Goal: Task Accomplishment & Management: Use online tool/utility

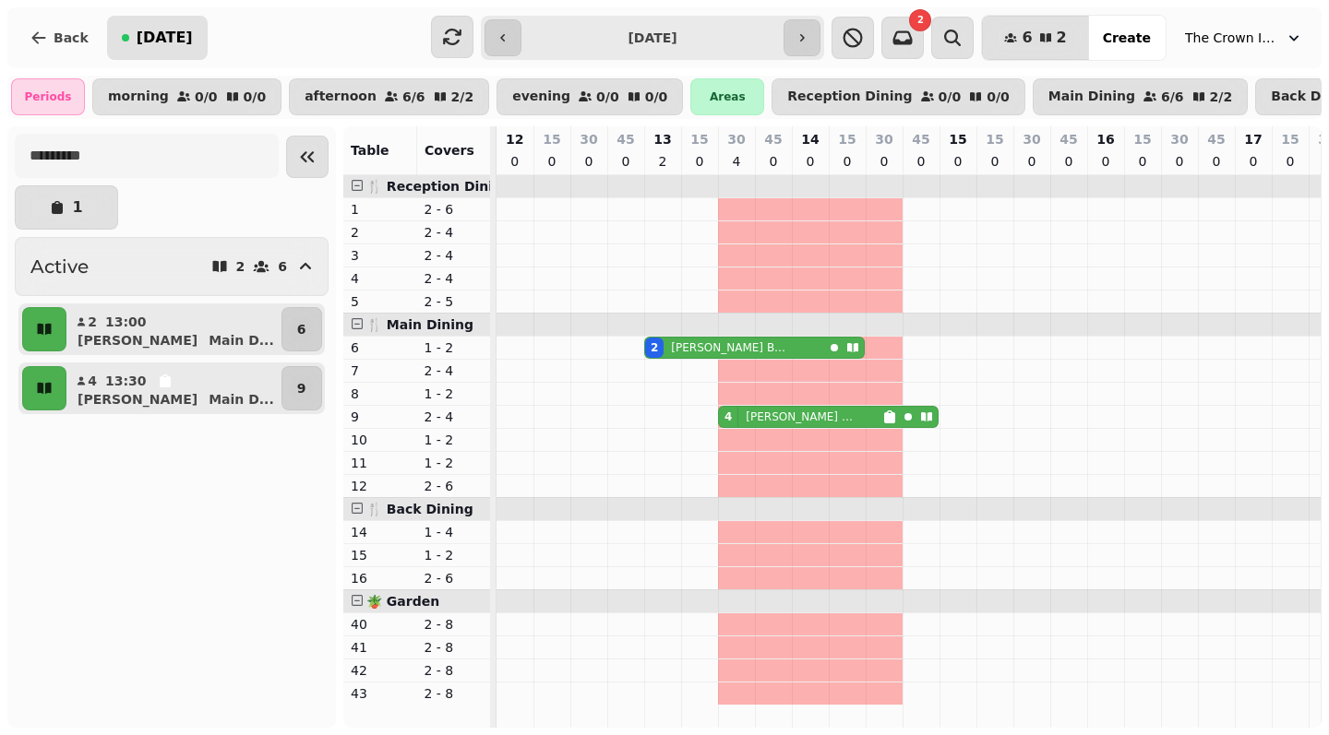
click at [165, 43] on span "[DATE]" at bounding box center [165, 37] width 56 height 15
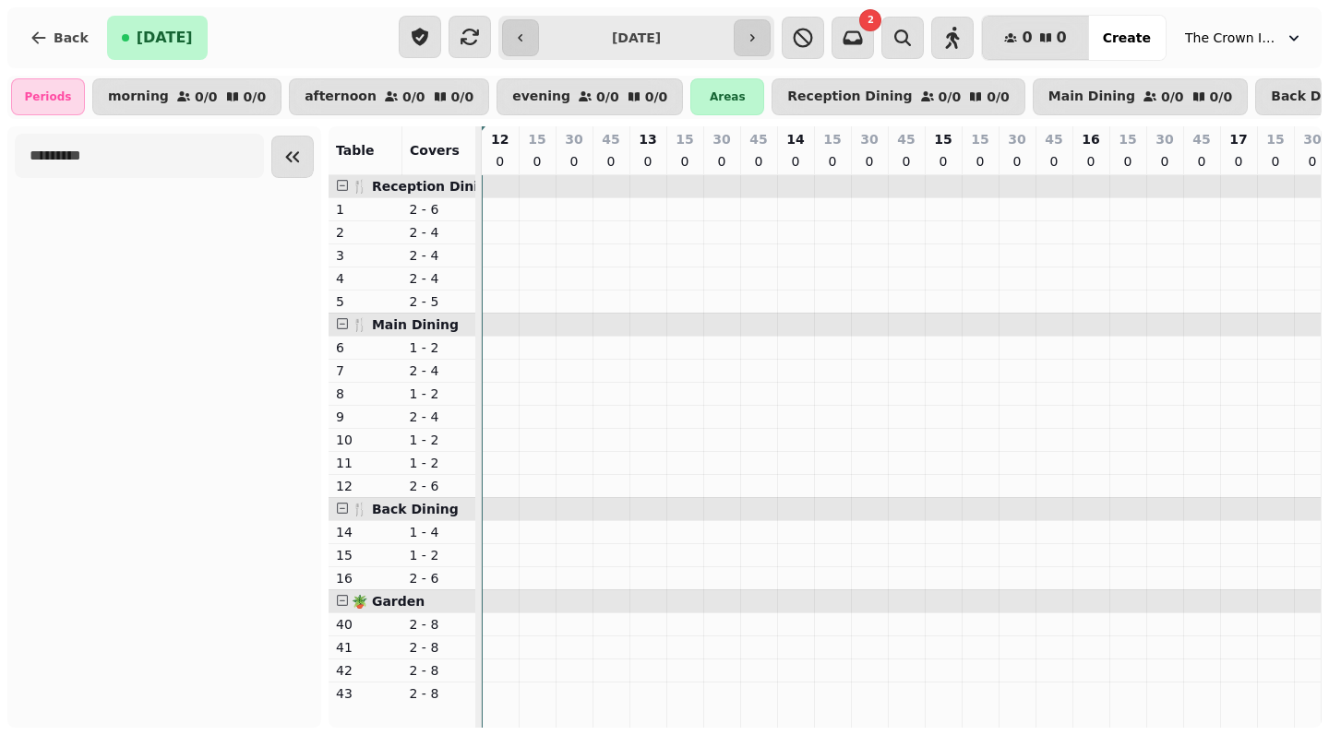
click at [155, 34] on span "[DATE]" at bounding box center [165, 37] width 56 height 15
click at [472, 38] on icon "button" at bounding box center [470, 37] width 22 height 22
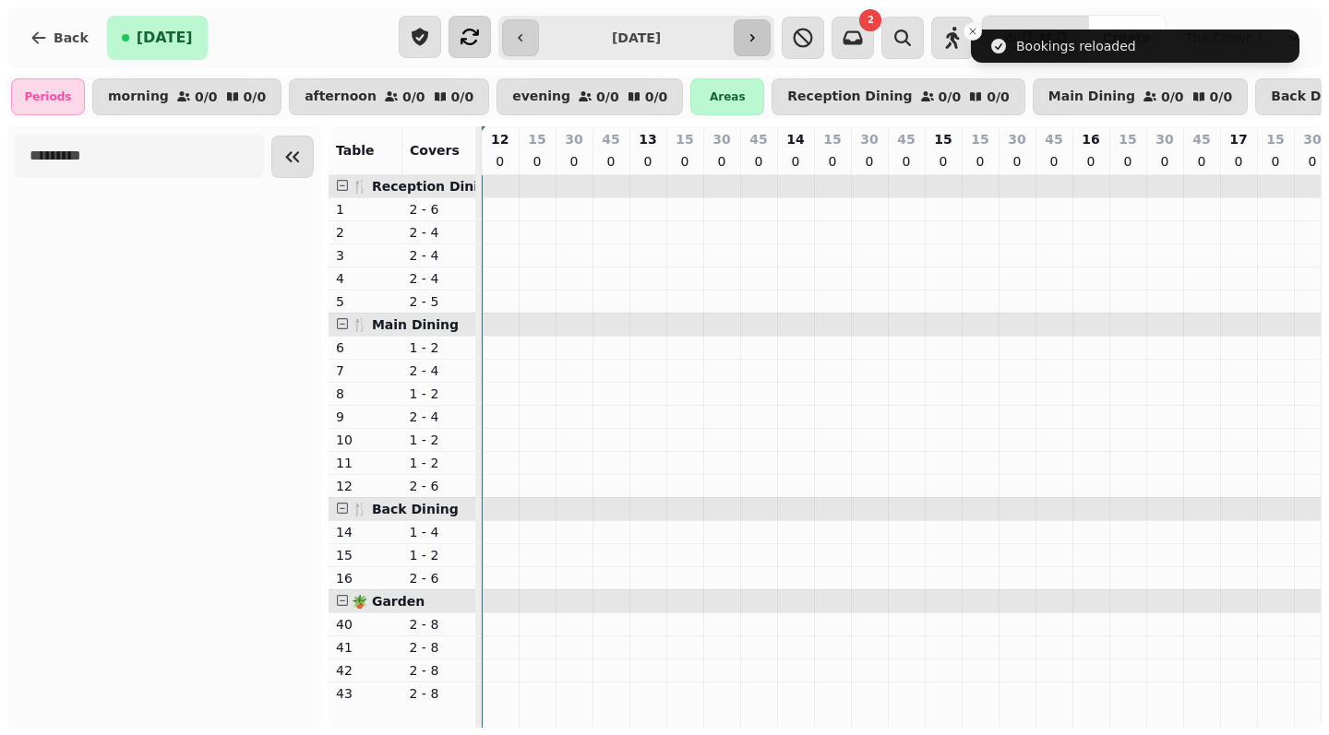
click at [759, 42] on icon "button" at bounding box center [752, 37] width 15 height 15
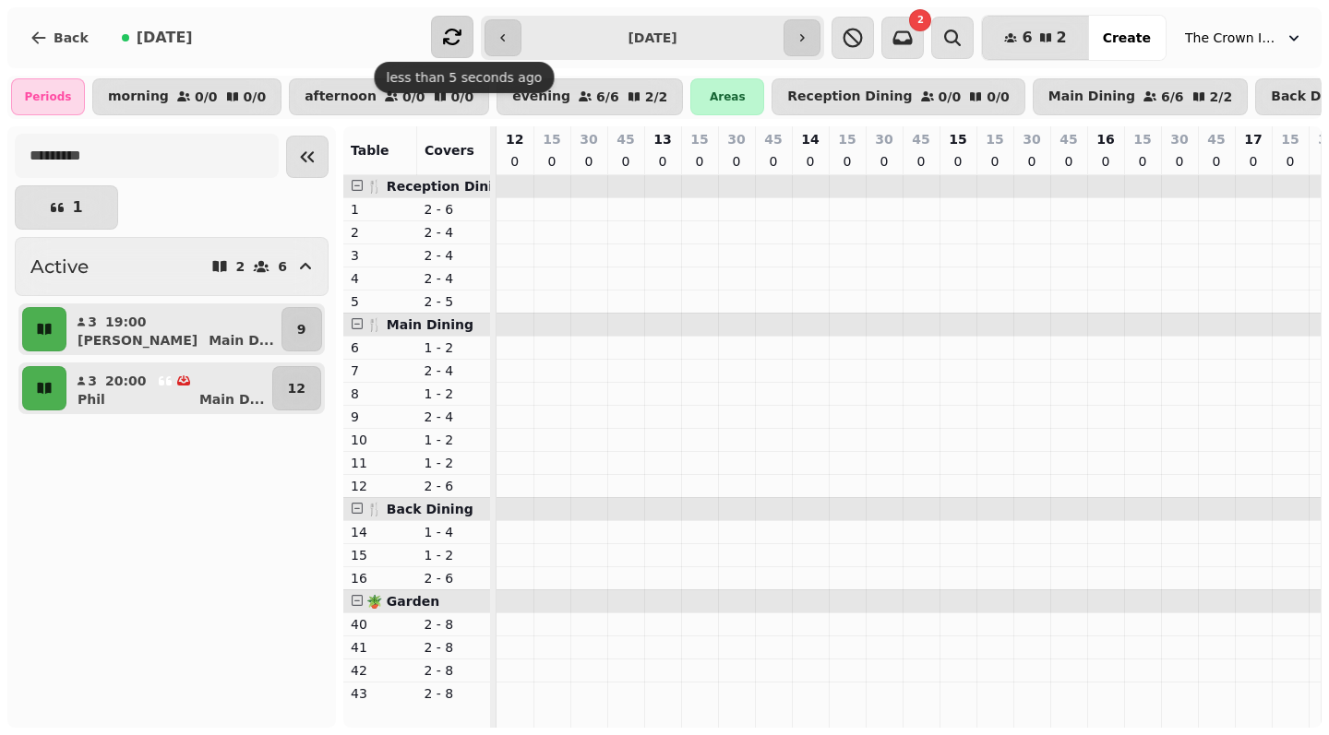
click at [459, 38] on icon "button" at bounding box center [452, 37] width 22 height 22
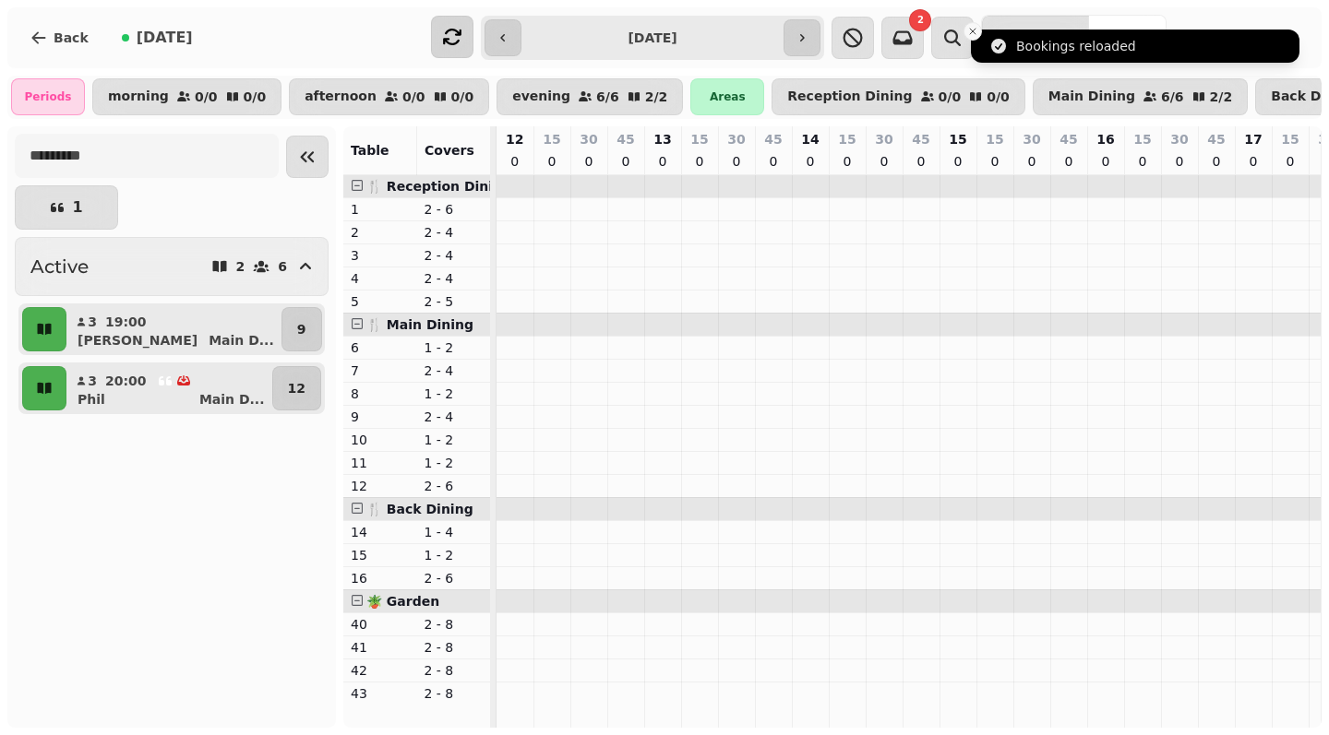
click at [973, 31] on icon "Close toast" at bounding box center [972, 31] width 11 height 11
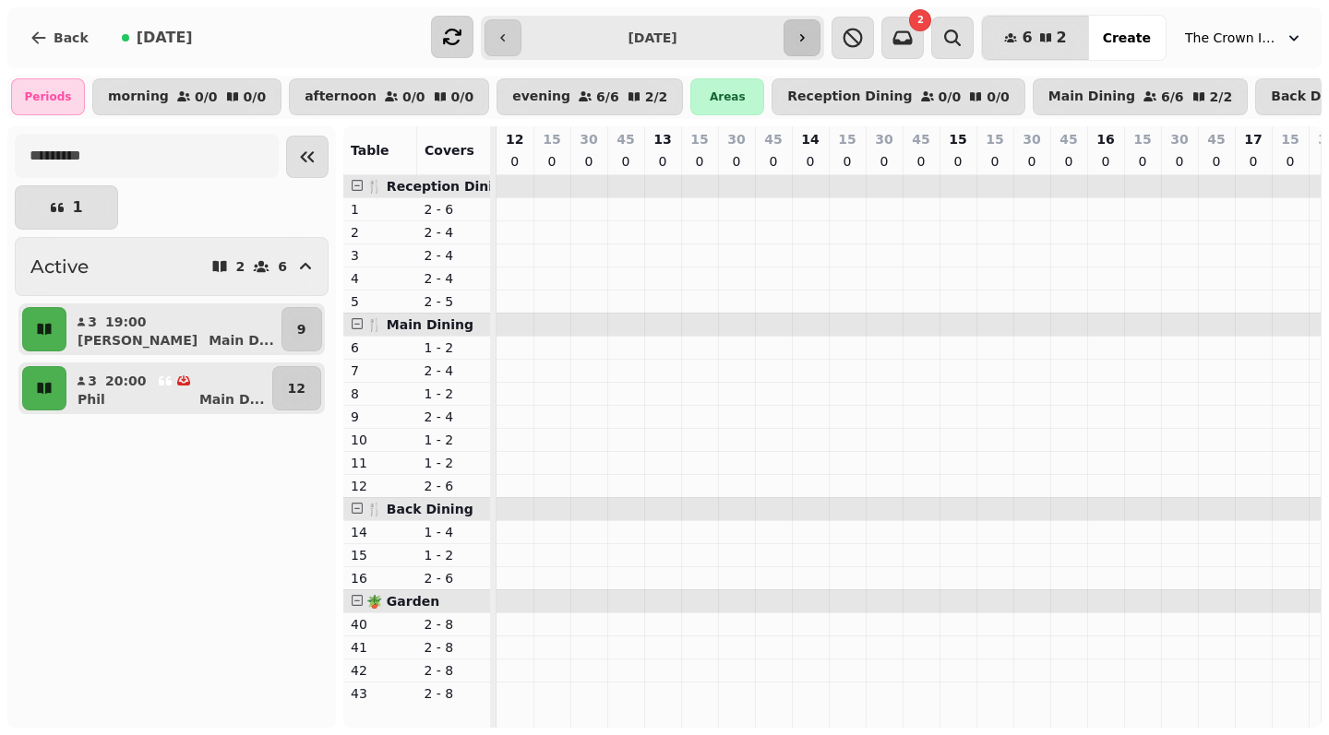
click at [809, 35] on icon "button" at bounding box center [801, 37] width 15 height 15
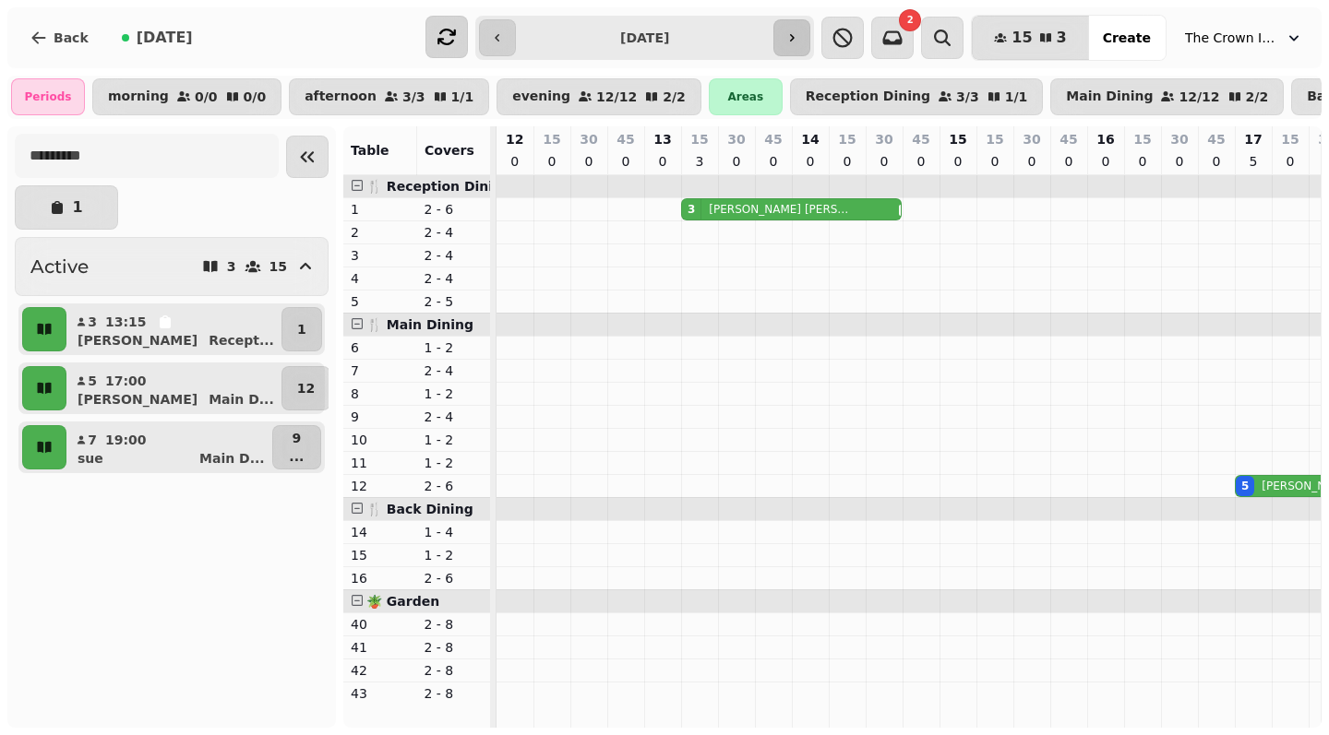
click at [794, 36] on icon "button" at bounding box center [792, 37] width 5 height 7
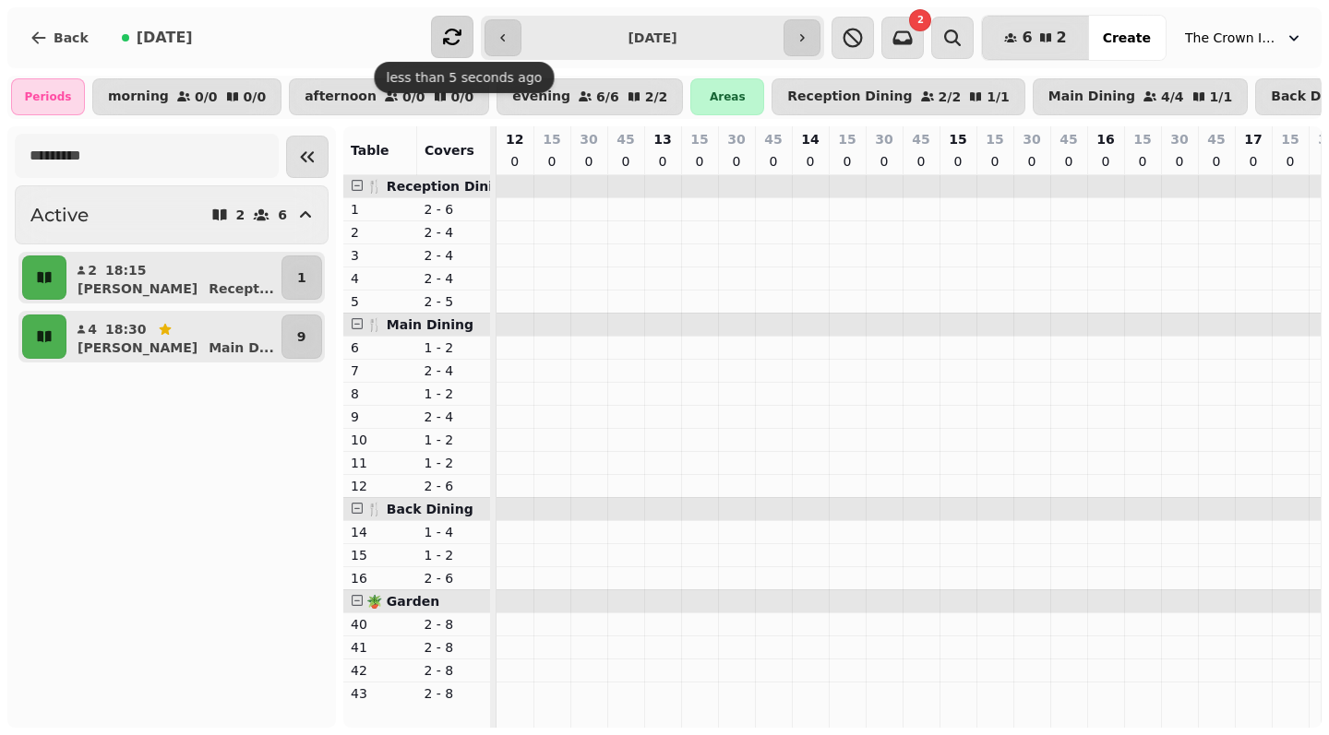
click at [457, 32] on icon "button" at bounding box center [452, 37] width 22 height 22
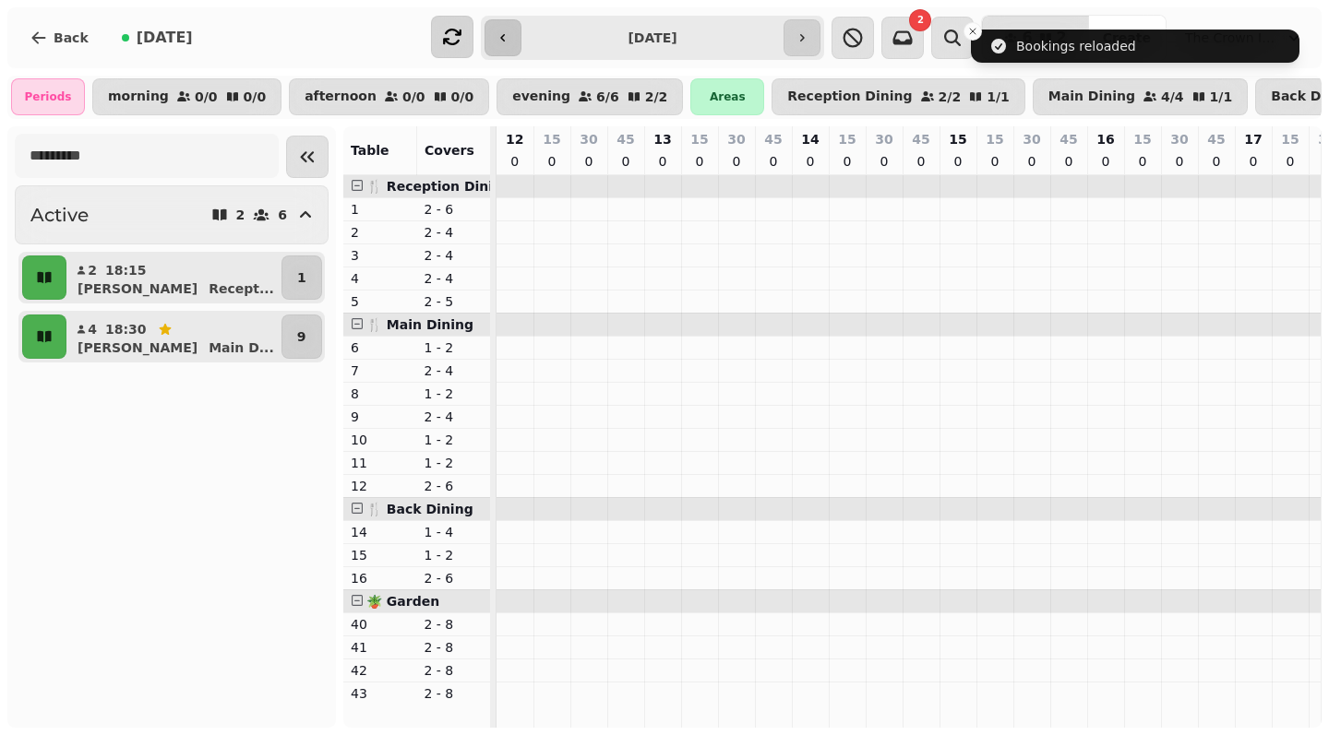
click at [497, 37] on button "button" at bounding box center [502, 37] width 37 height 37
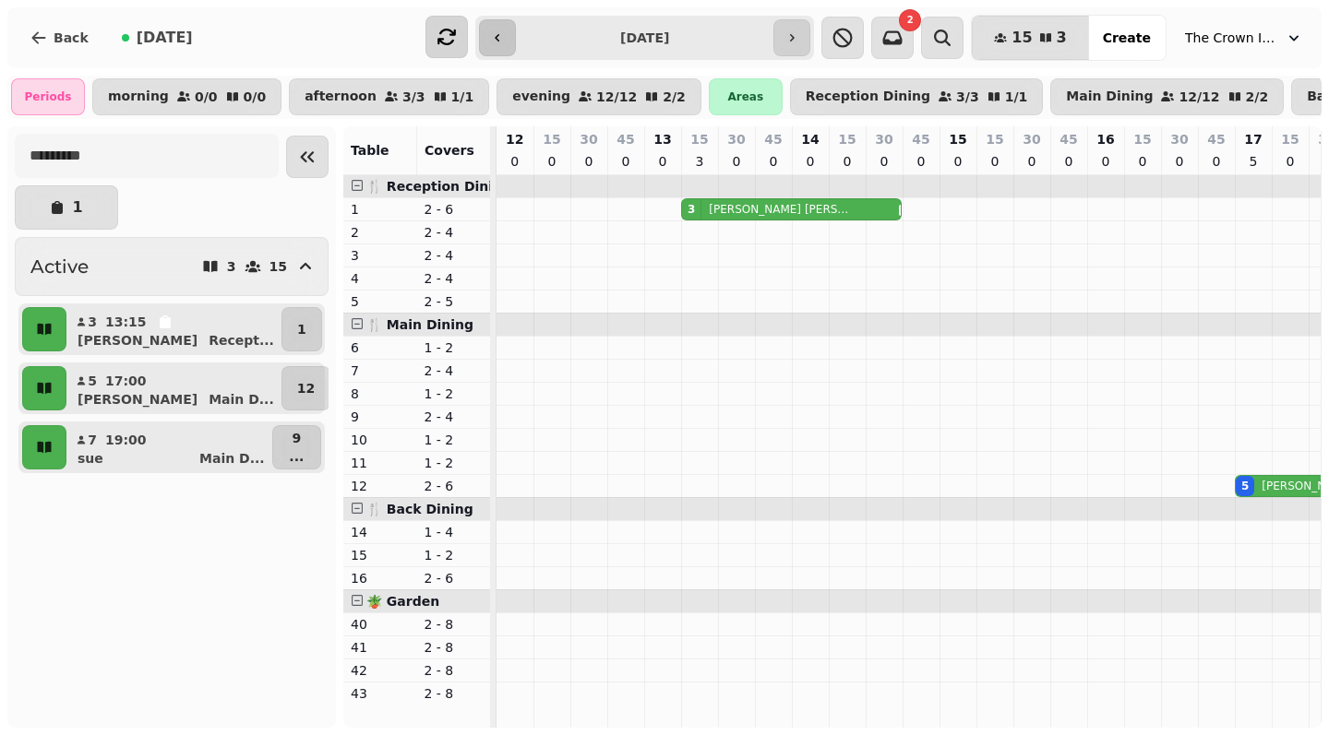
click at [497, 37] on icon "button" at bounding box center [497, 37] width 15 height 15
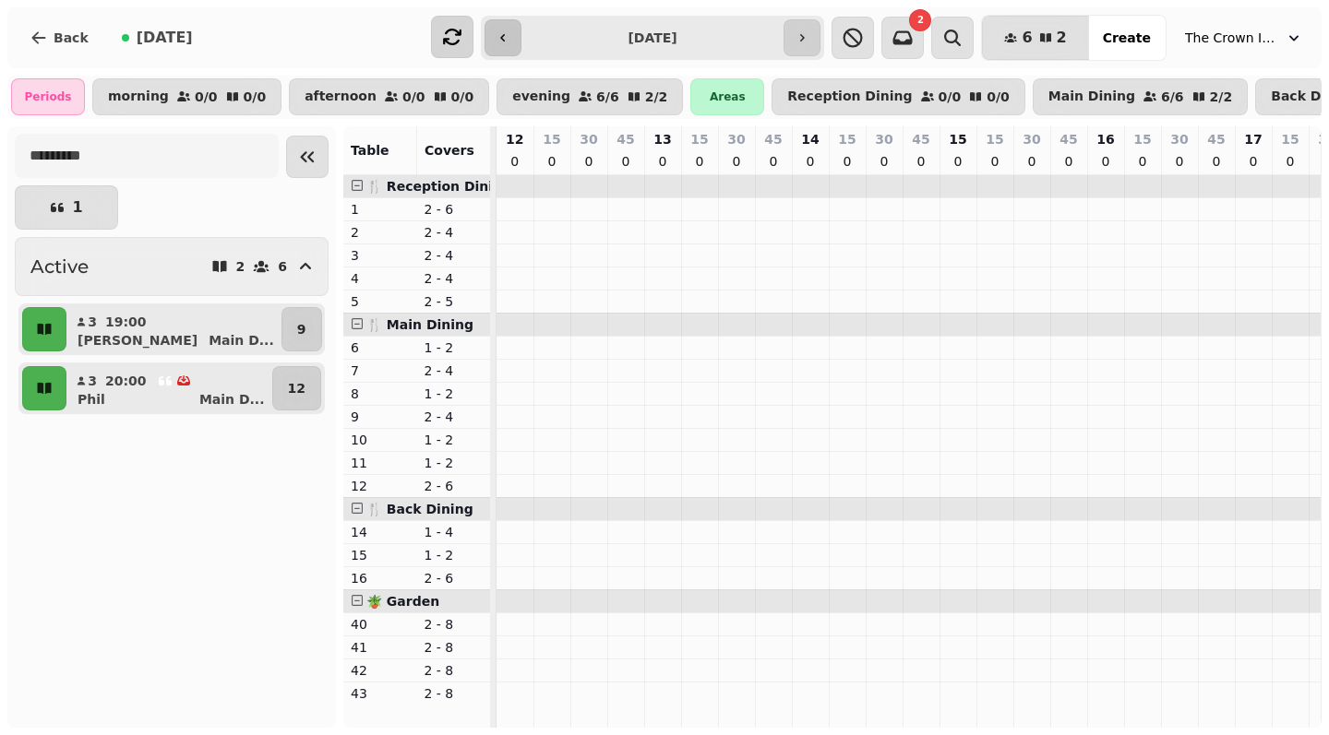
click at [497, 37] on button "button" at bounding box center [502, 37] width 37 height 37
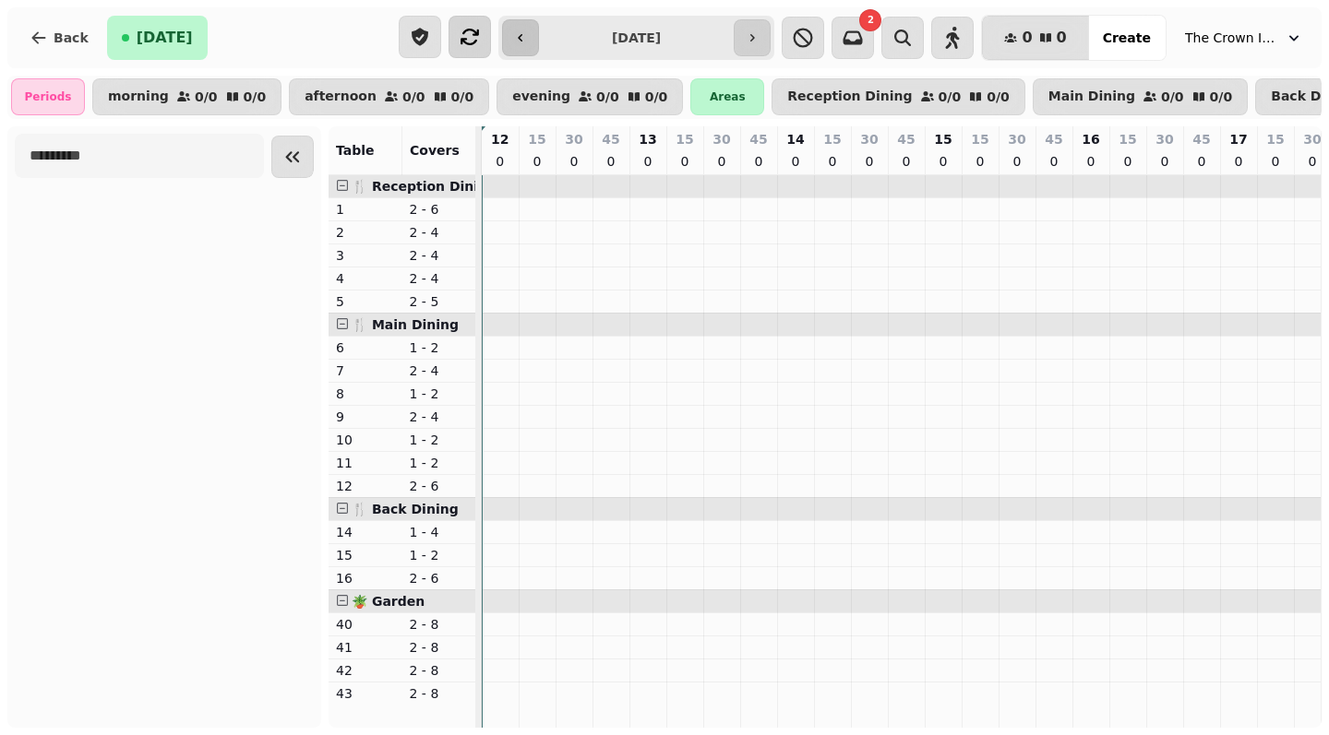
click at [522, 36] on icon "button" at bounding box center [520, 37] width 15 height 15
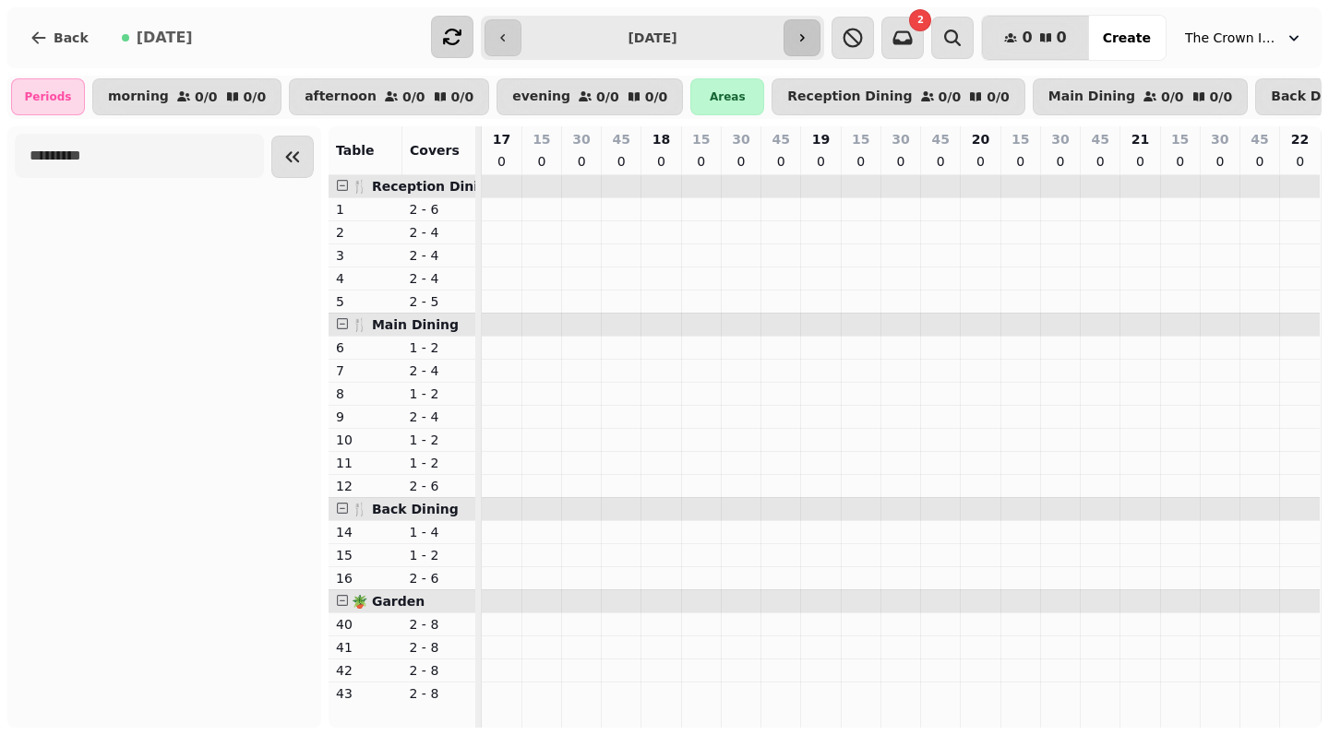
click at [807, 24] on button "button" at bounding box center [801, 37] width 37 height 37
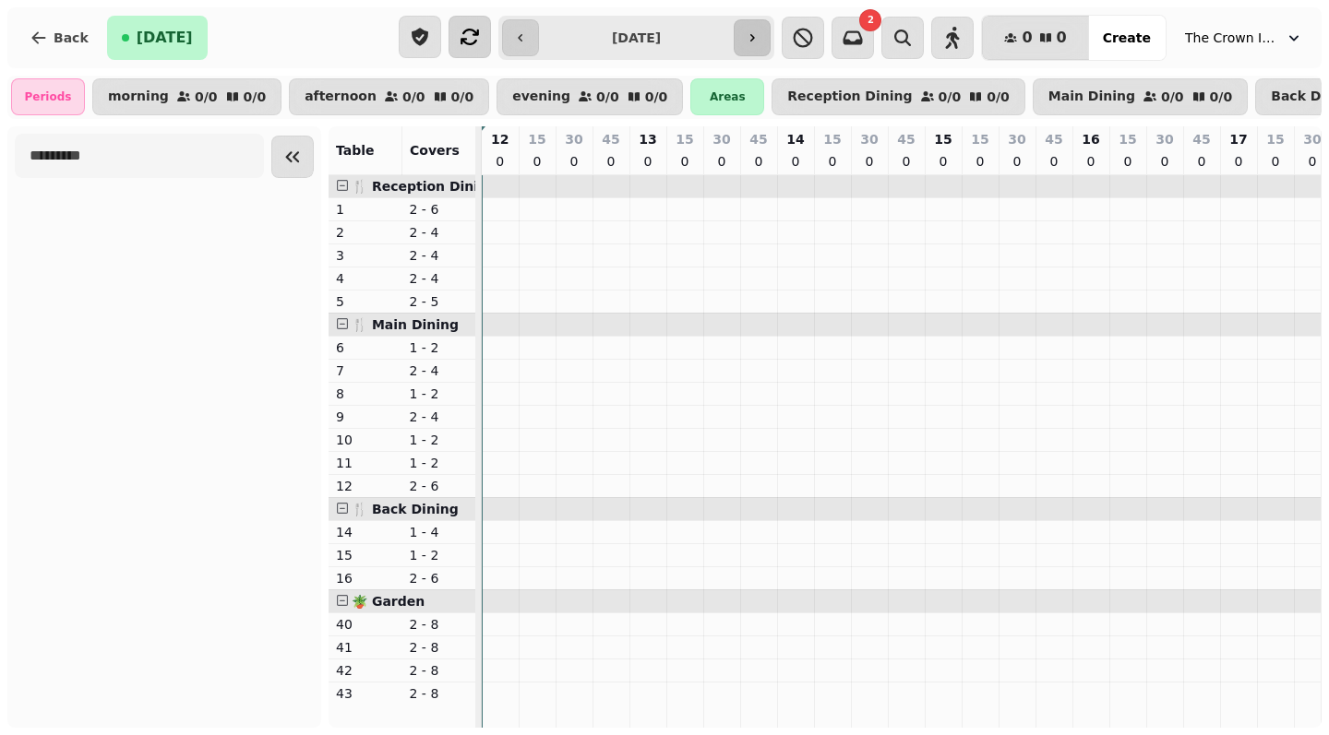
click at [759, 33] on icon "button" at bounding box center [752, 37] width 15 height 15
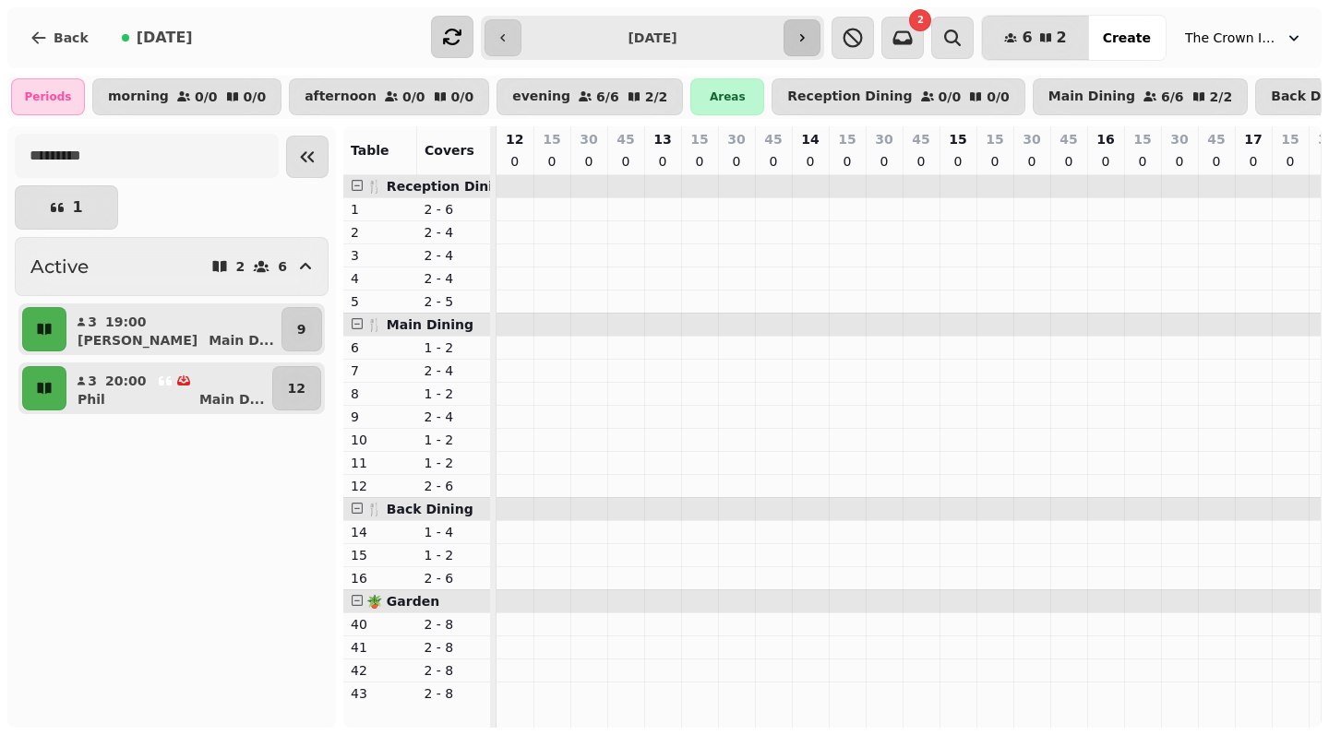
click at [809, 35] on icon "button" at bounding box center [801, 37] width 15 height 15
type input "**********"
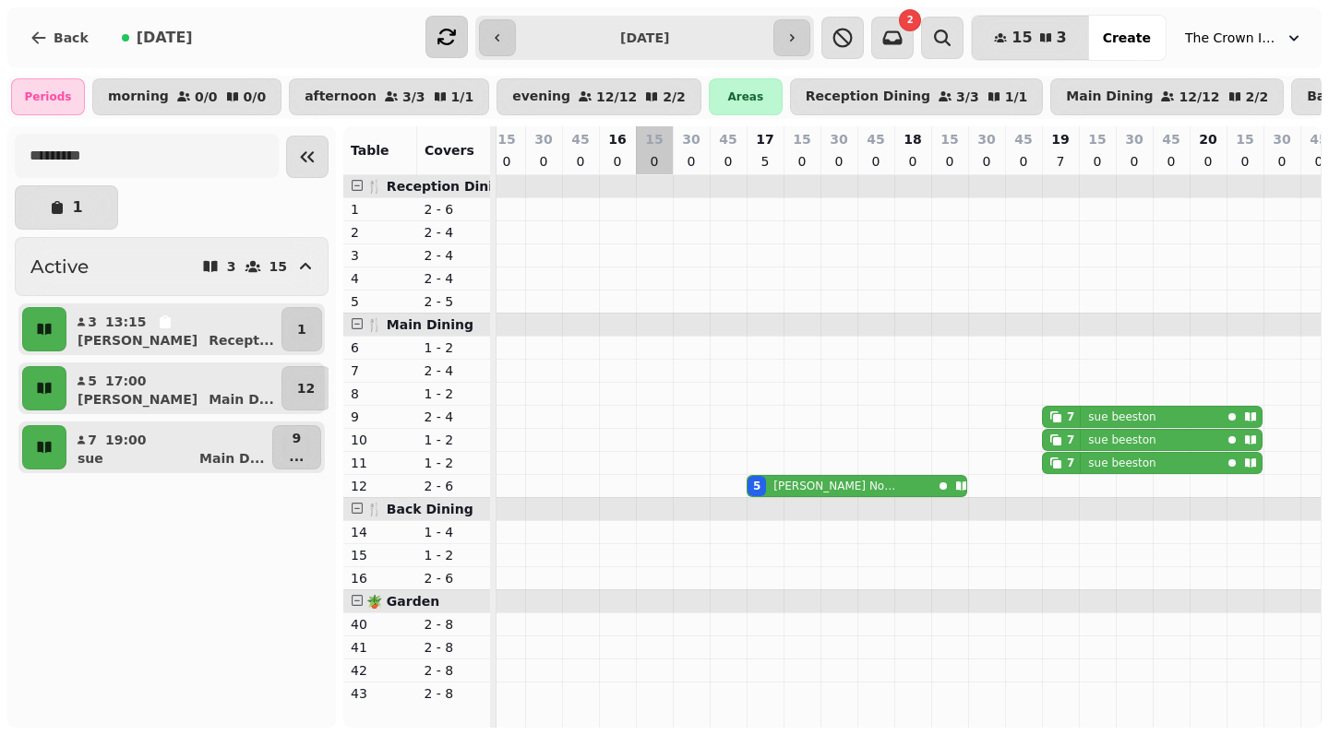
scroll to position [0, 541]
